Goal: Information Seeking & Learning: Check status

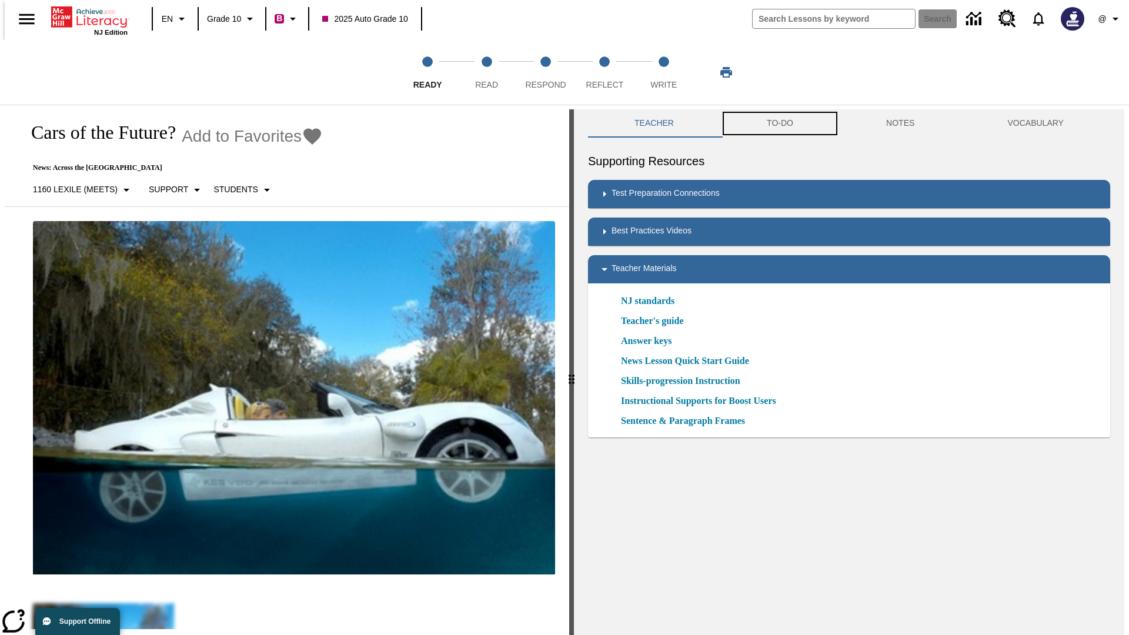
click at [779, 124] on button "TO-DO" at bounding box center [780, 123] width 119 height 28
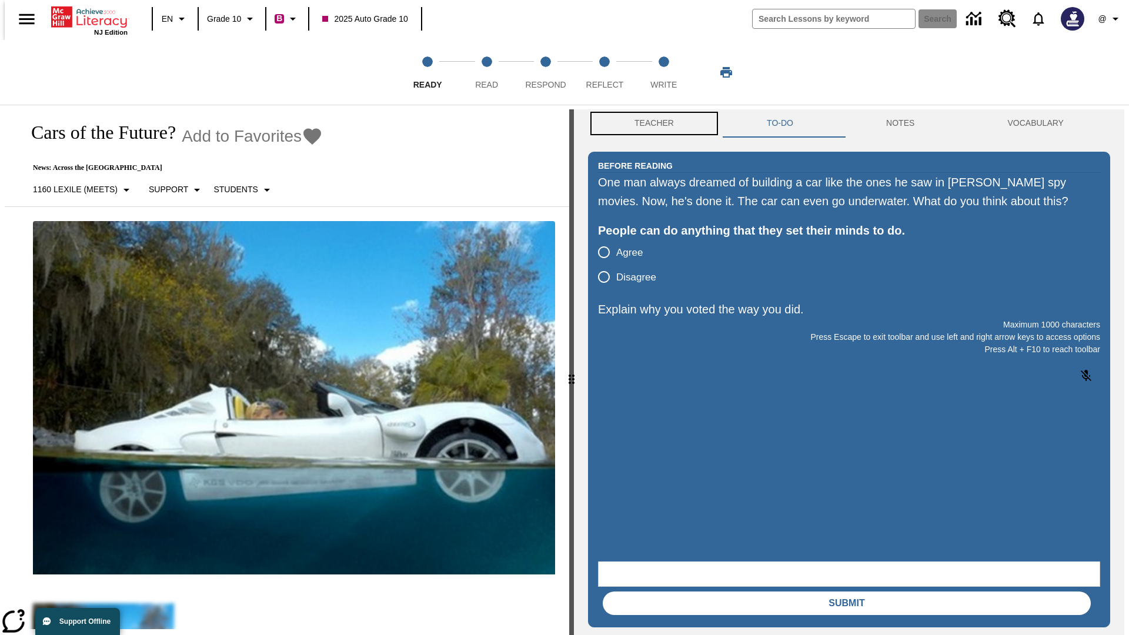
scroll to position [1, 0]
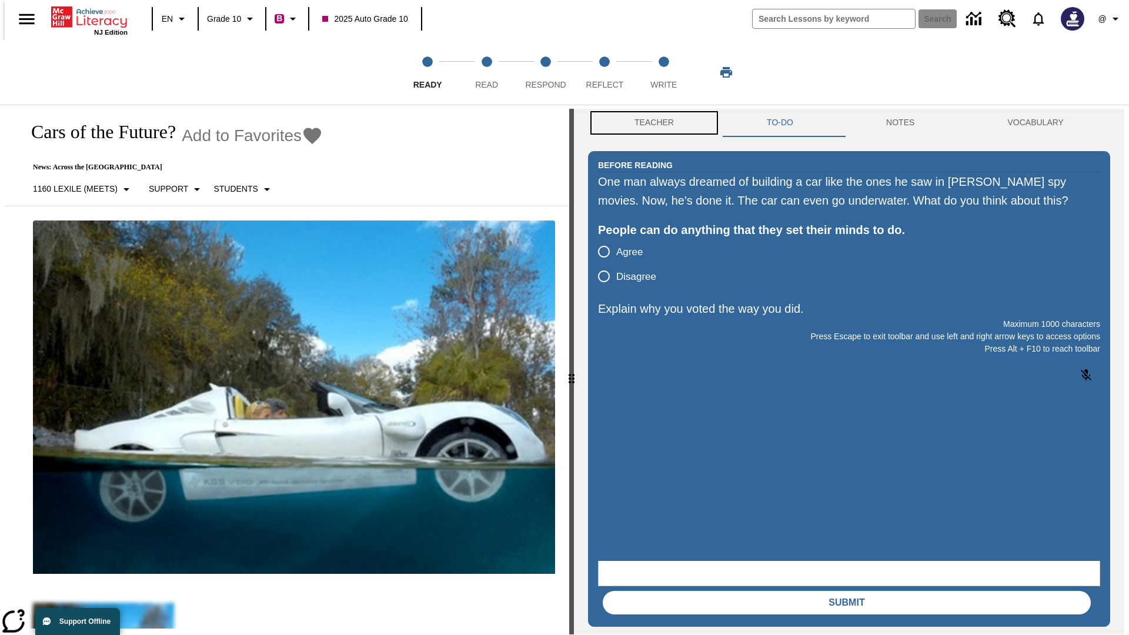
click at [651, 124] on button "Teacher" at bounding box center [654, 123] width 132 height 28
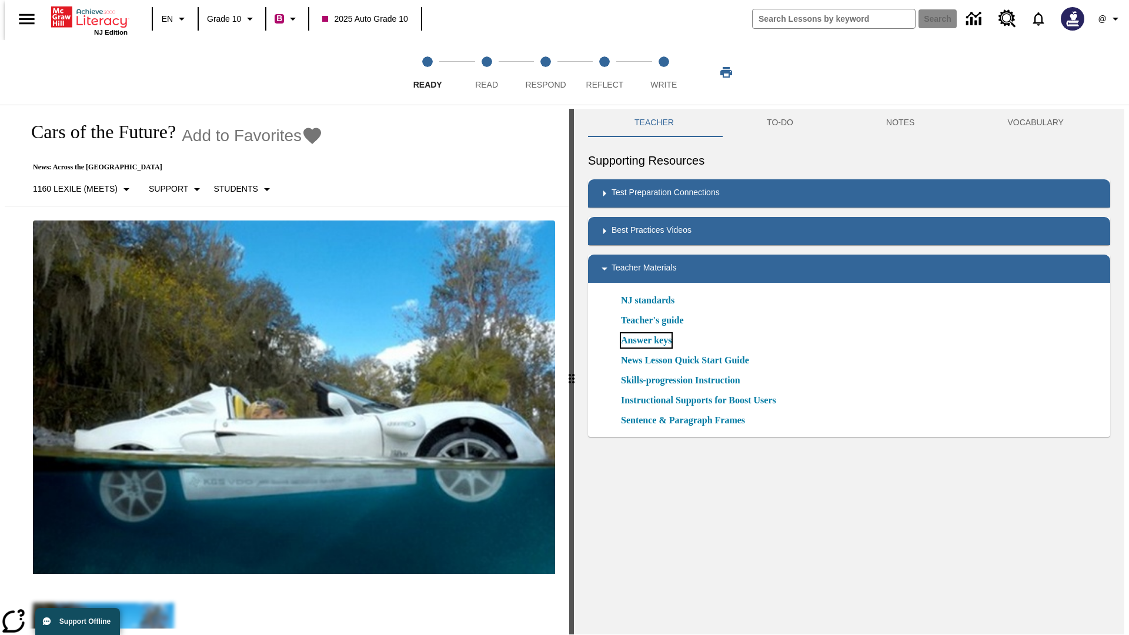
click at [646, 341] on link "Answer keys" at bounding box center [646, 341] width 51 height 14
click at [486, 72] on span "Read" at bounding box center [486, 79] width 23 height 21
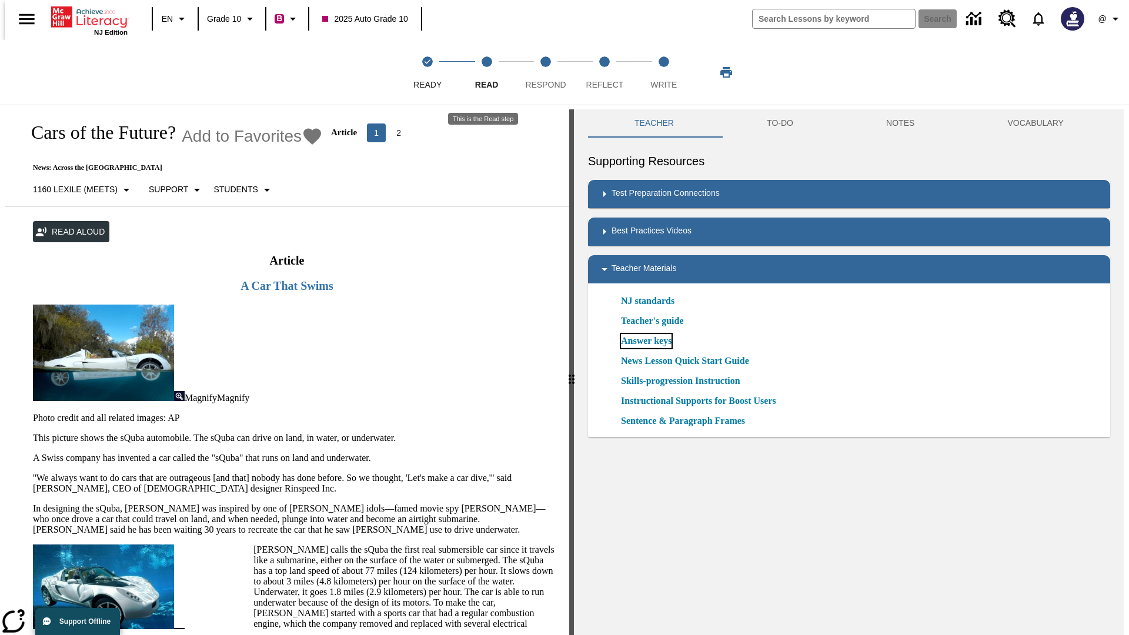
click at [646, 341] on link "Answer keys" at bounding box center [646, 341] width 51 height 14
click at [546, 72] on span "Respond" at bounding box center [545, 79] width 41 height 21
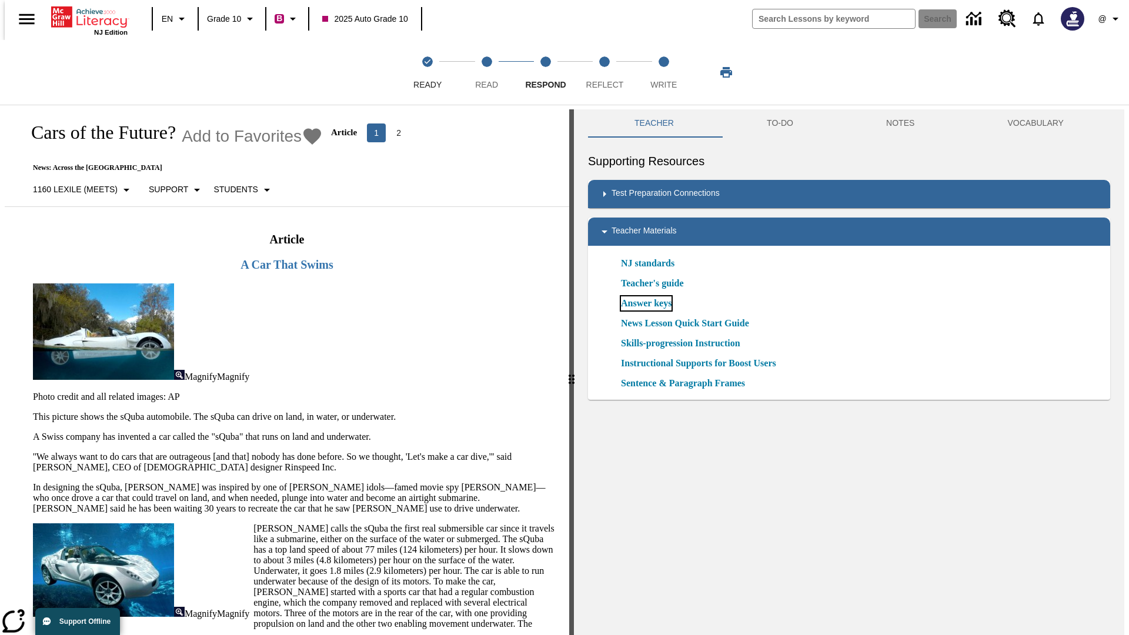
click at [646, 304] on link "Answer keys" at bounding box center [646, 303] width 51 height 14
click at [605, 72] on span "Reflect" at bounding box center [605, 79] width 38 height 21
click at [646, 304] on link "Answer keys" at bounding box center [646, 303] width 51 height 14
